Goal: Book appointment/travel/reservation

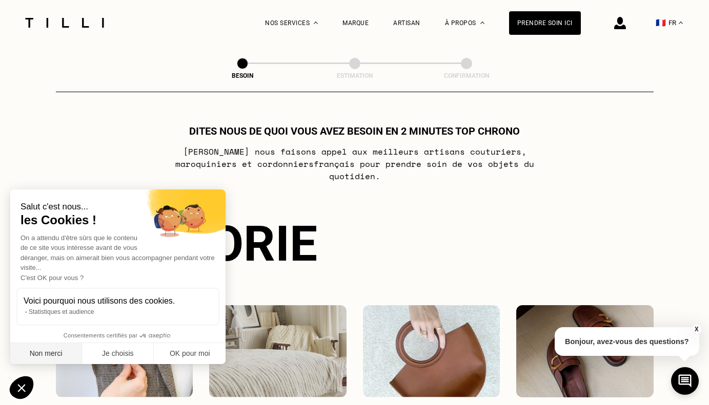
click at [47, 355] on button "Non merci" at bounding box center [46, 354] width 72 height 22
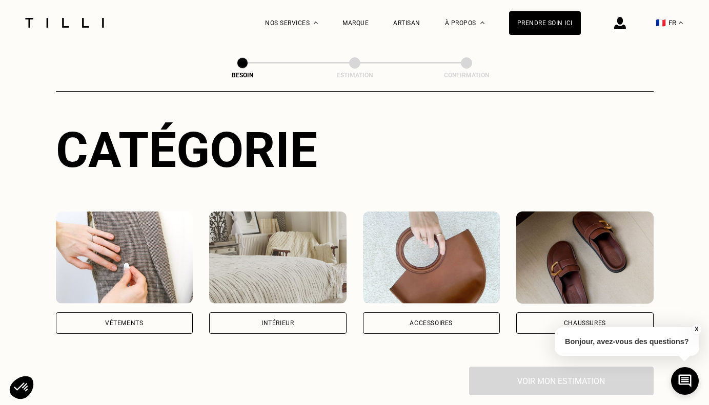
scroll to position [107, 0]
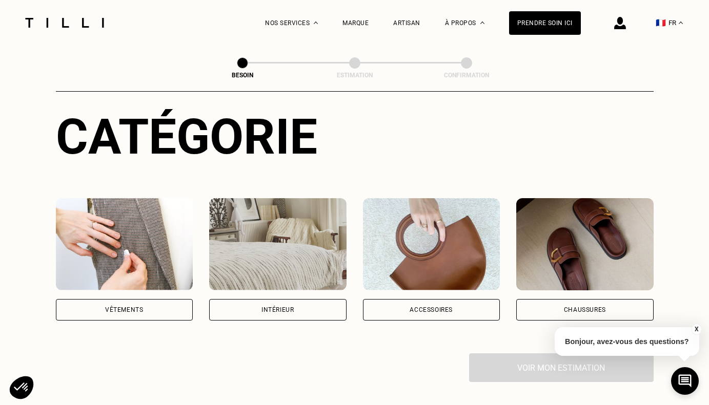
click at [136, 224] on img at bounding box center [124, 244] width 137 height 92
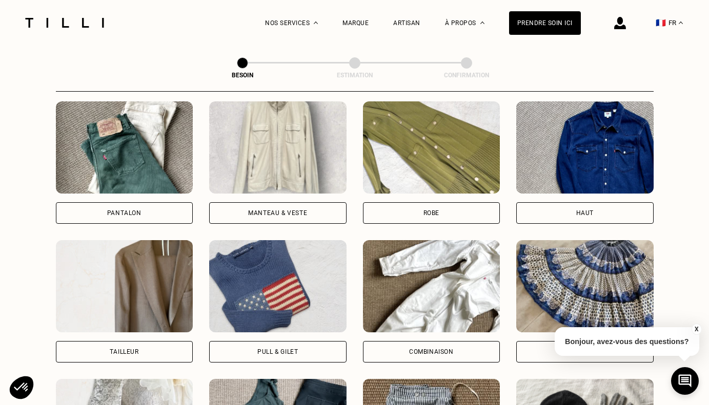
scroll to position [545, 0]
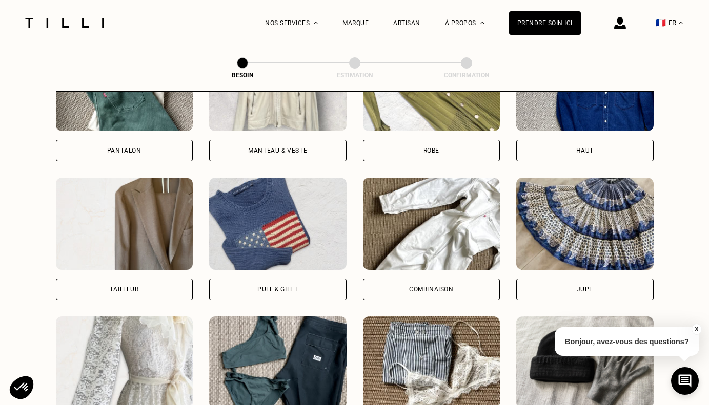
click at [135, 115] on img at bounding box center [124, 85] width 137 height 92
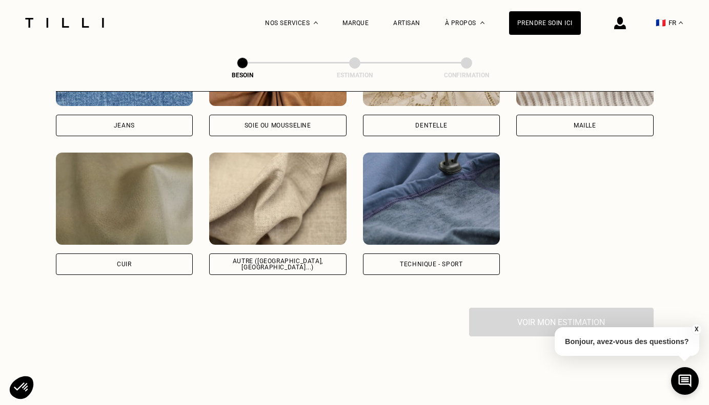
scroll to position [1070, 0]
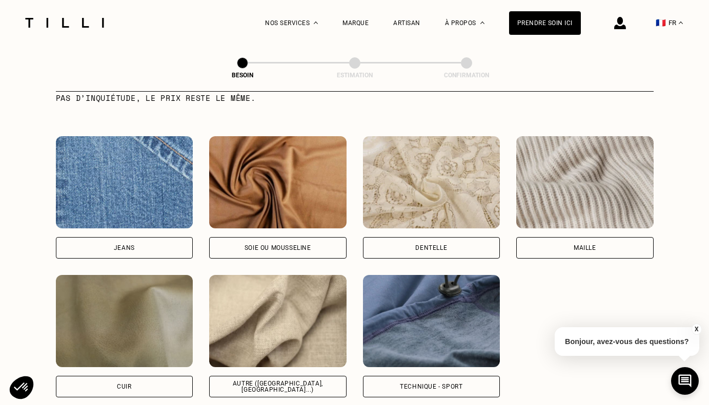
click at [79, 180] on img at bounding box center [124, 182] width 137 height 92
select select "FR"
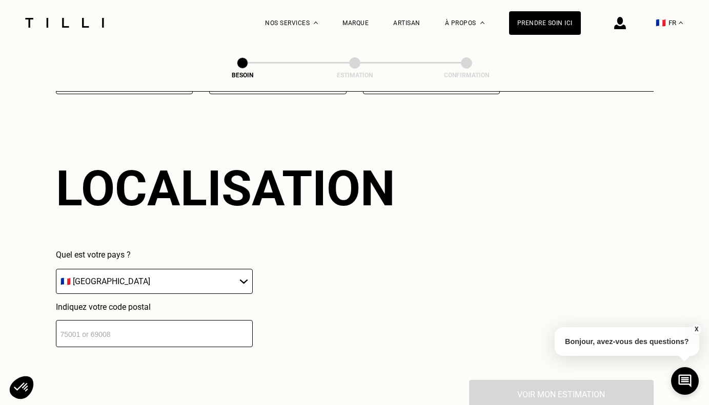
scroll to position [1375, 0]
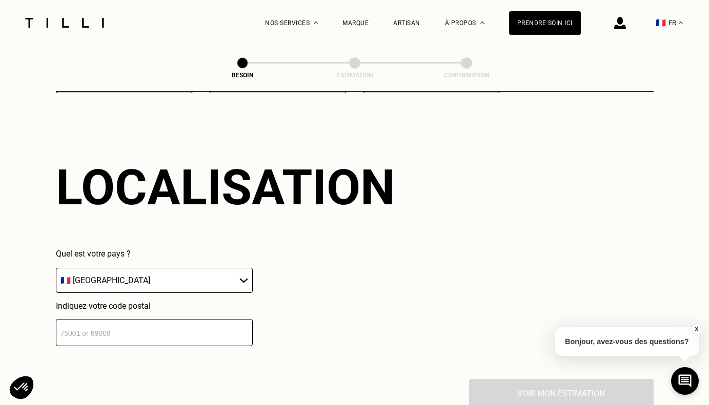
click at [147, 322] on input "number" at bounding box center [154, 332] width 197 height 27
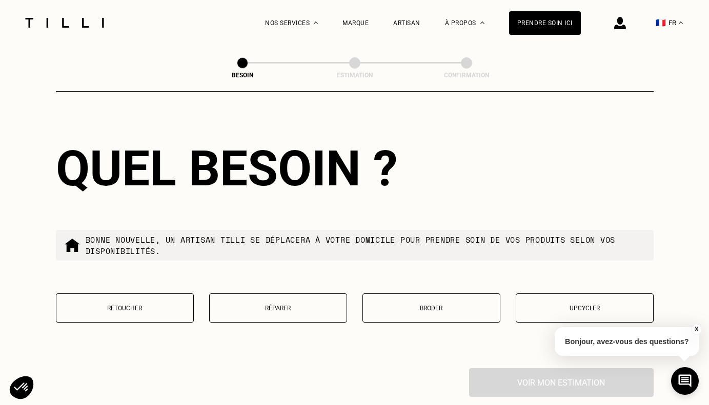
scroll to position [1691, 0]
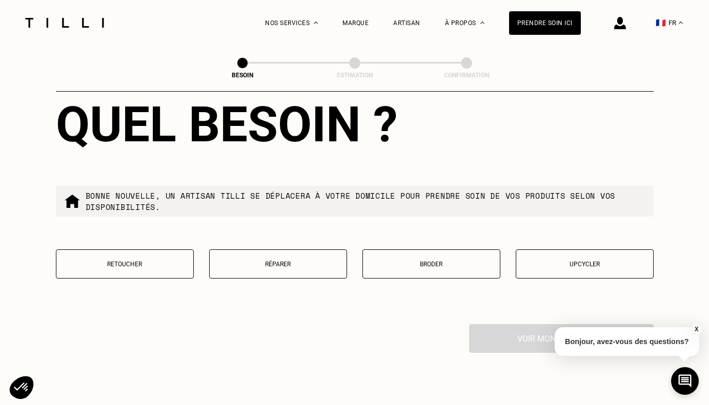
type input "59000"
click at [149, 261] on p "Retoucher" at bounding box center [125, 264] width 127 height 7
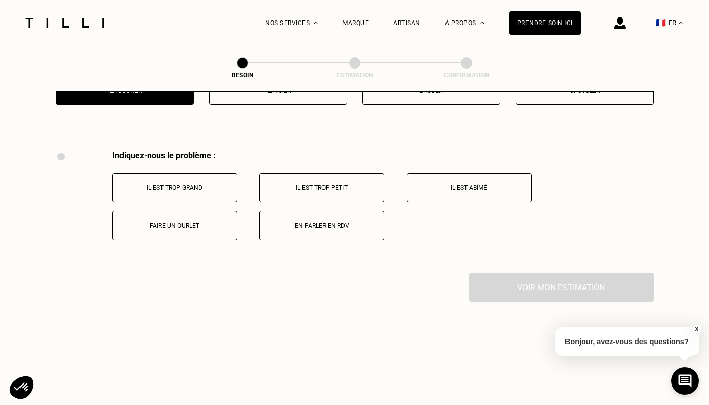
scroll to position [1891, 0]
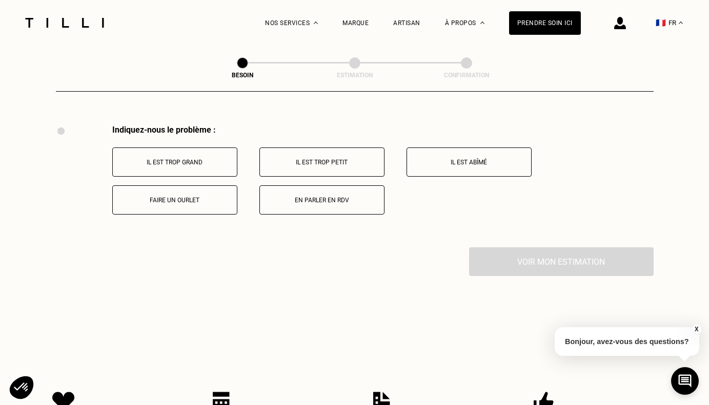
click at [180, 194] on button "Faire un ourlet" at bounding box center [174, 200] width 125 height 29
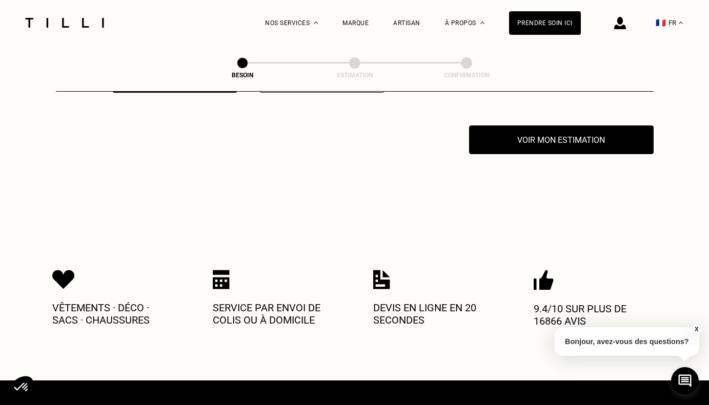
scroll to position [2013, 0]
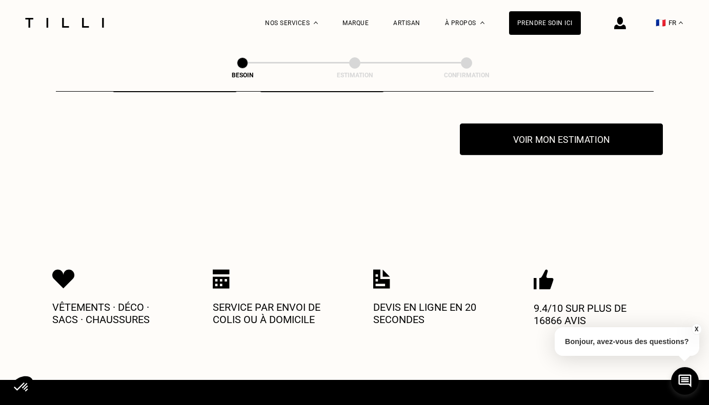
click at [569, 137] on button "Voir mon estimation" at bounding box center [561, 140] width 203 height 32
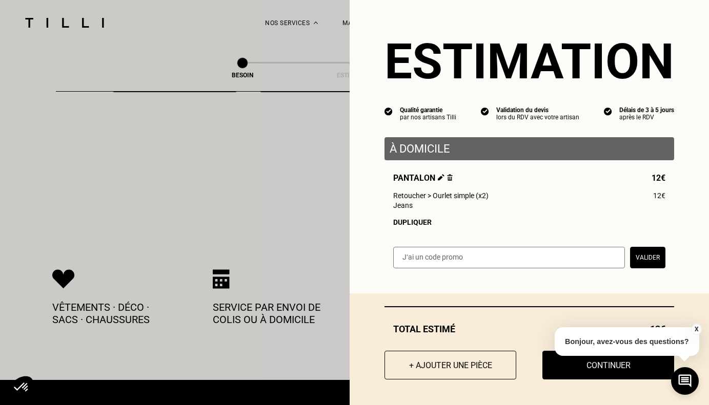
scroll to position [2046, 0]
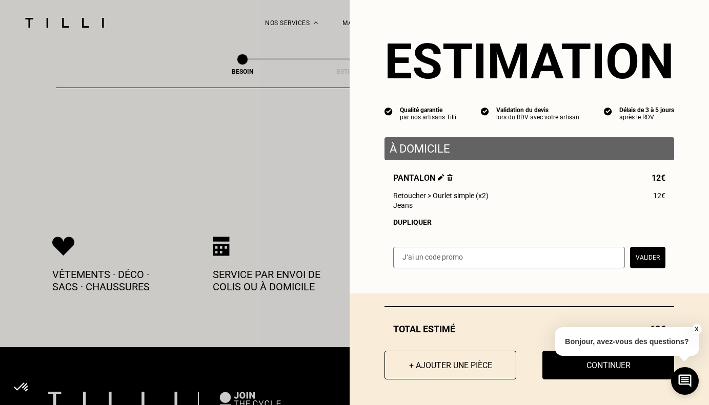
click at [701, 329] on button "X" at bounding box center [696, 329] width 10 height 11
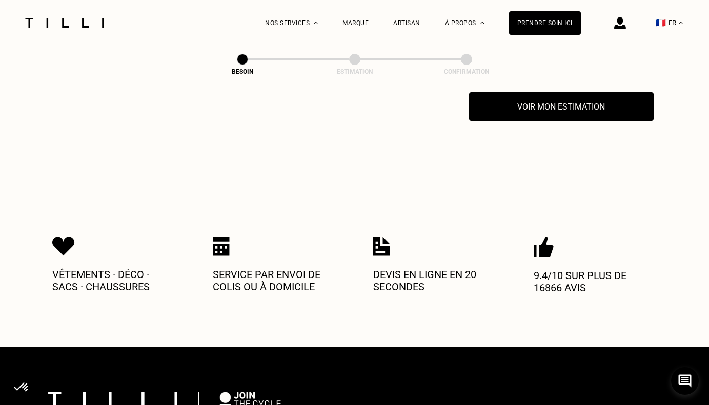
click at [586, 100] on button "Voir mon estimation" at bounding box center [561, 107] width 203 height 32
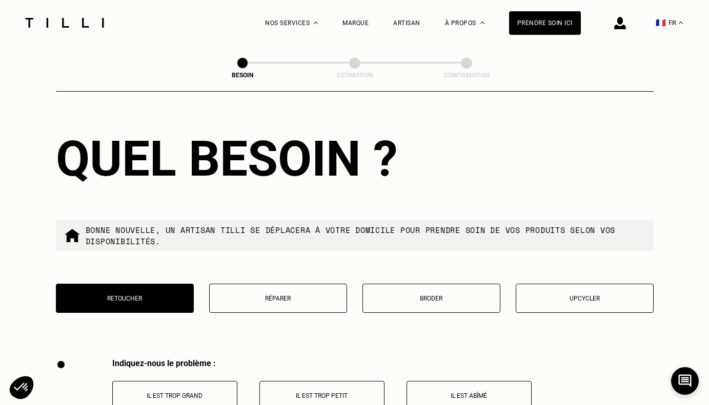
scroll to position [1769, 0]
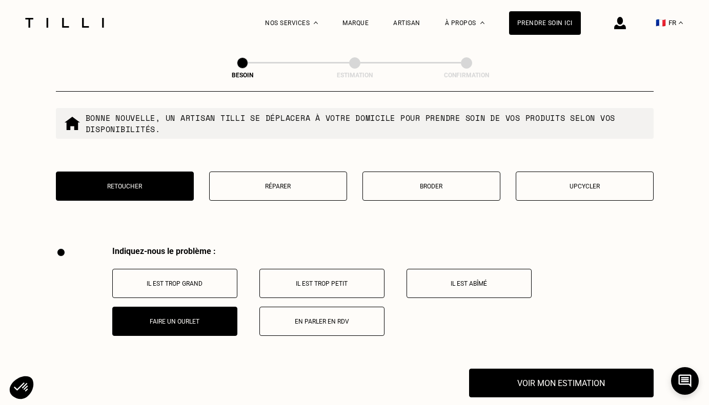
click at [294, 183] on p "Réparer" at bounding box center [278, 186] width 127 height 7
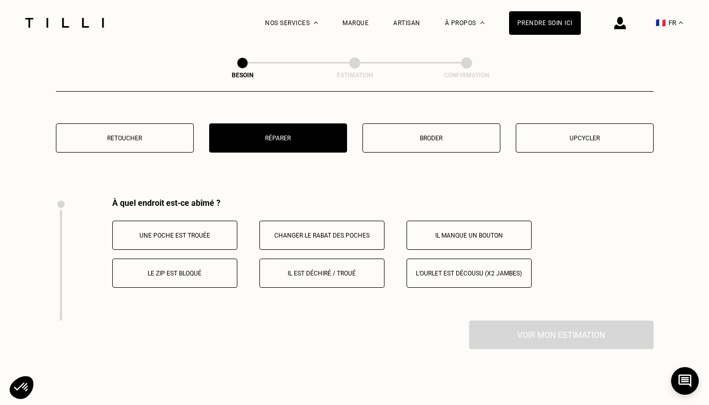
scroll to position [1764, 0]
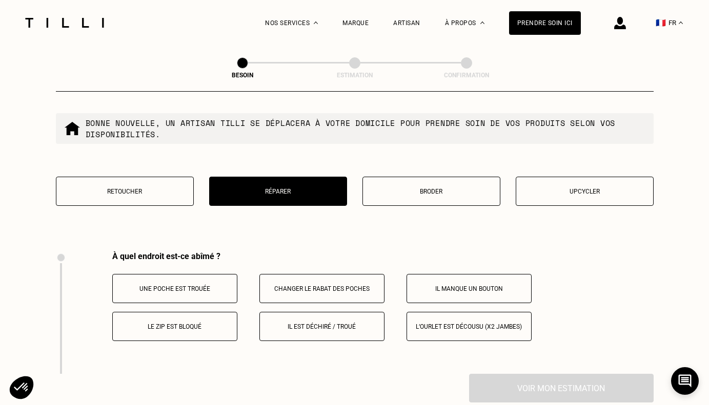
click at [559, 189] on button "Upcycler" at bounding box center [585, 191] width 138 height 29
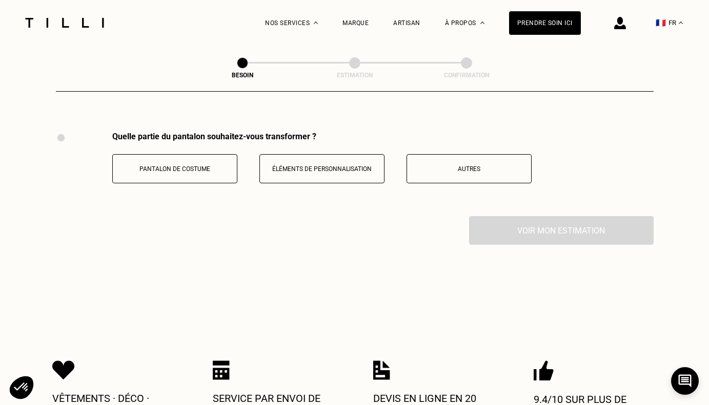
scroll to position [1877, 0]
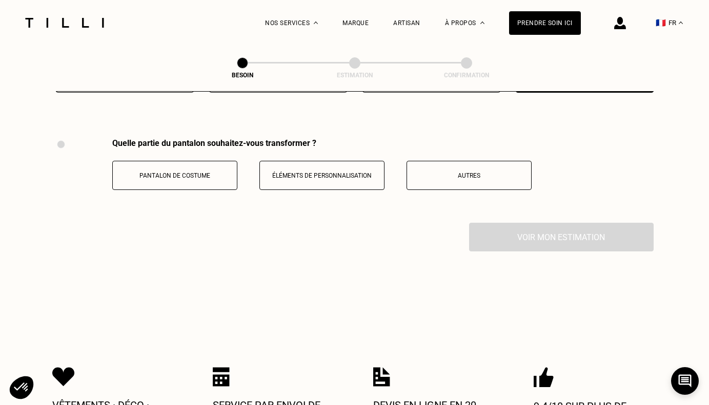
click at [517, 176] on button "Autres" at bounding box center [469, 175] width 125 height 29
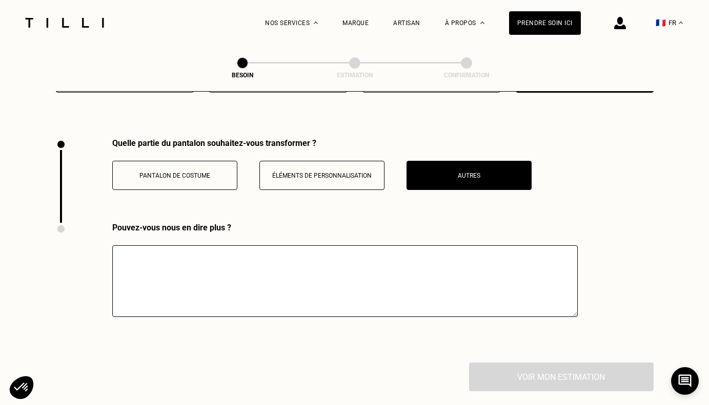
click at [393, 166] on div "Pantalon de costume Éléments de personnalisation Autres" at bounding box center [321, 175] width 419 height 29
click at [361, 172] on p "Éléments de personnalisation" at bounding box center [322, 175] width 114 height 7
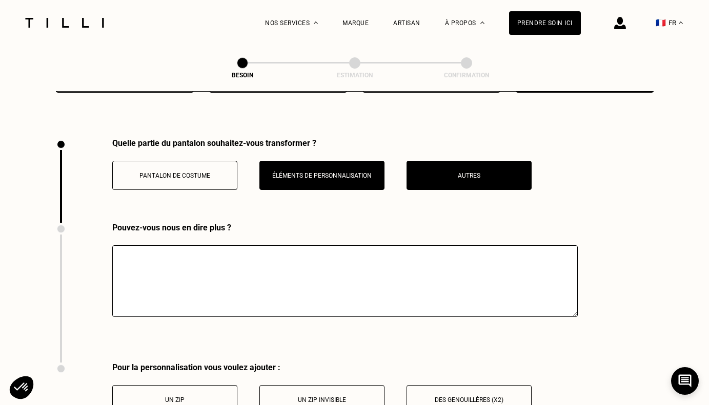
scroll to position [2042, 0]
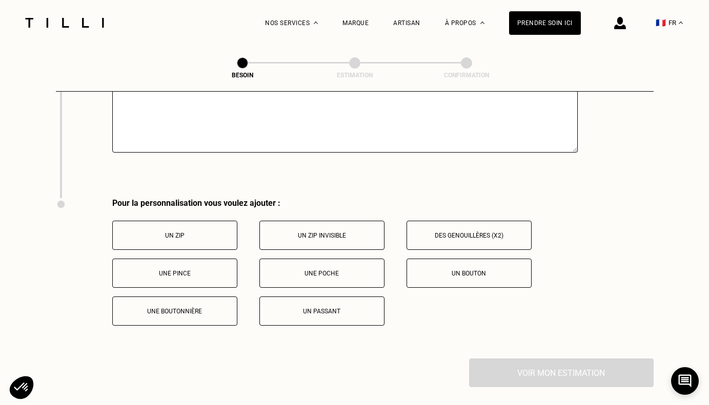
click at [223, 232] on p "Un zip" at bounding box center [175, 235] width 114 height 7
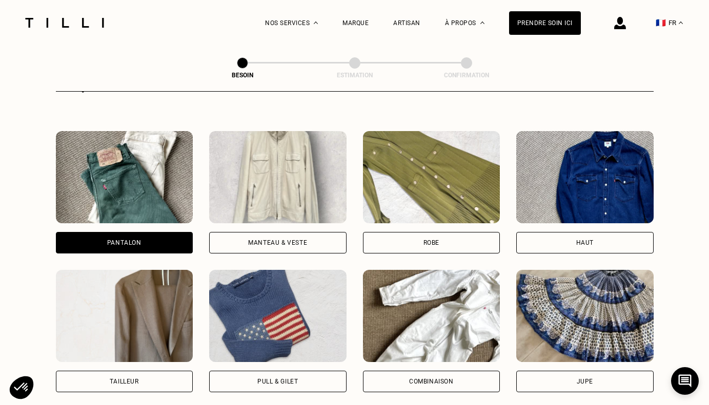
scroll to position [0, 0]
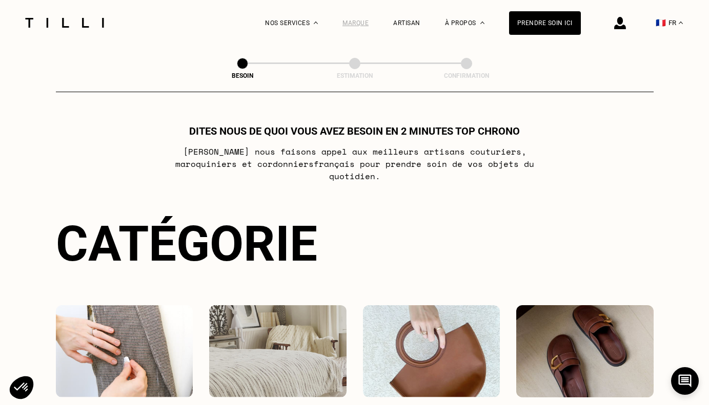
click at [363, 21] on div "Marque" at bounding box center [355, 22] width 26 height 7
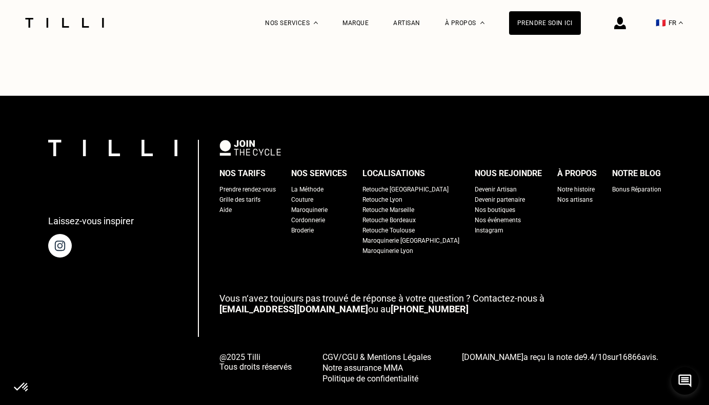
scroll to position [4133, 0]
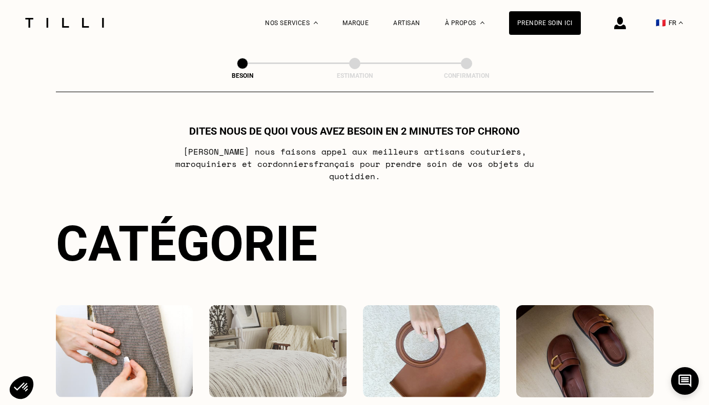
scroll to position [479, 0]
